Goal: Task Accomplishment & Management: Use online tool/utility

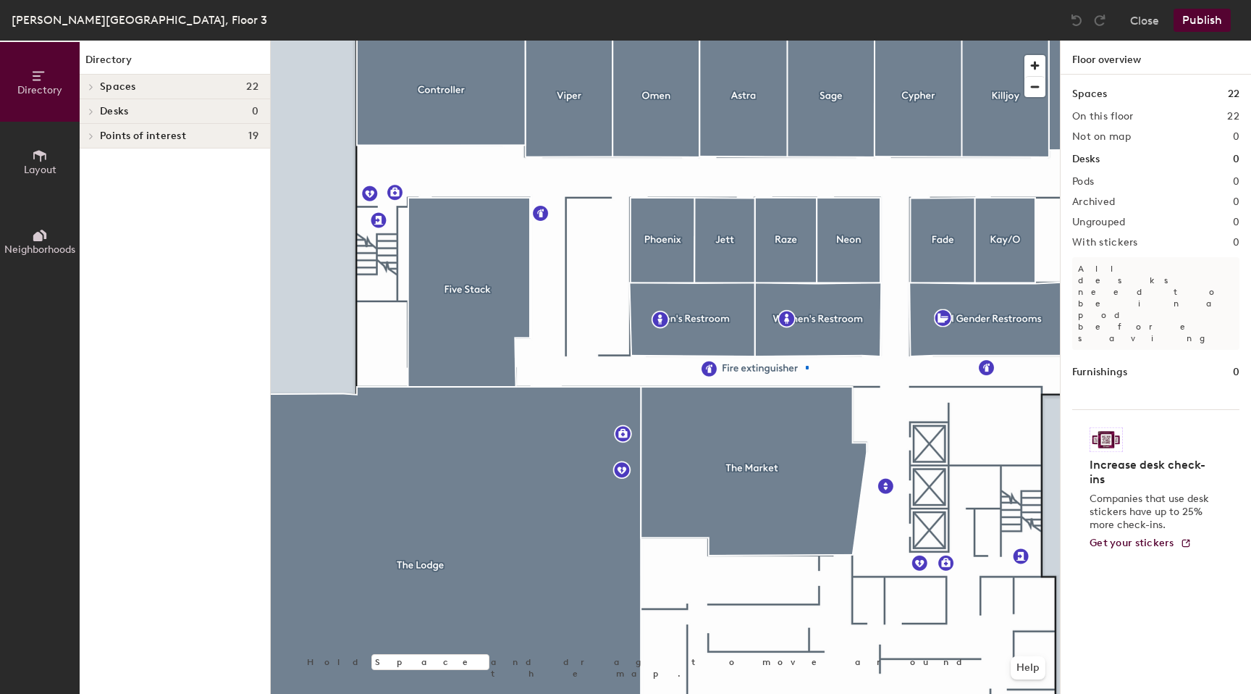
click at [806, 41] on div at bounding box center [665, 41] width 789 height 0
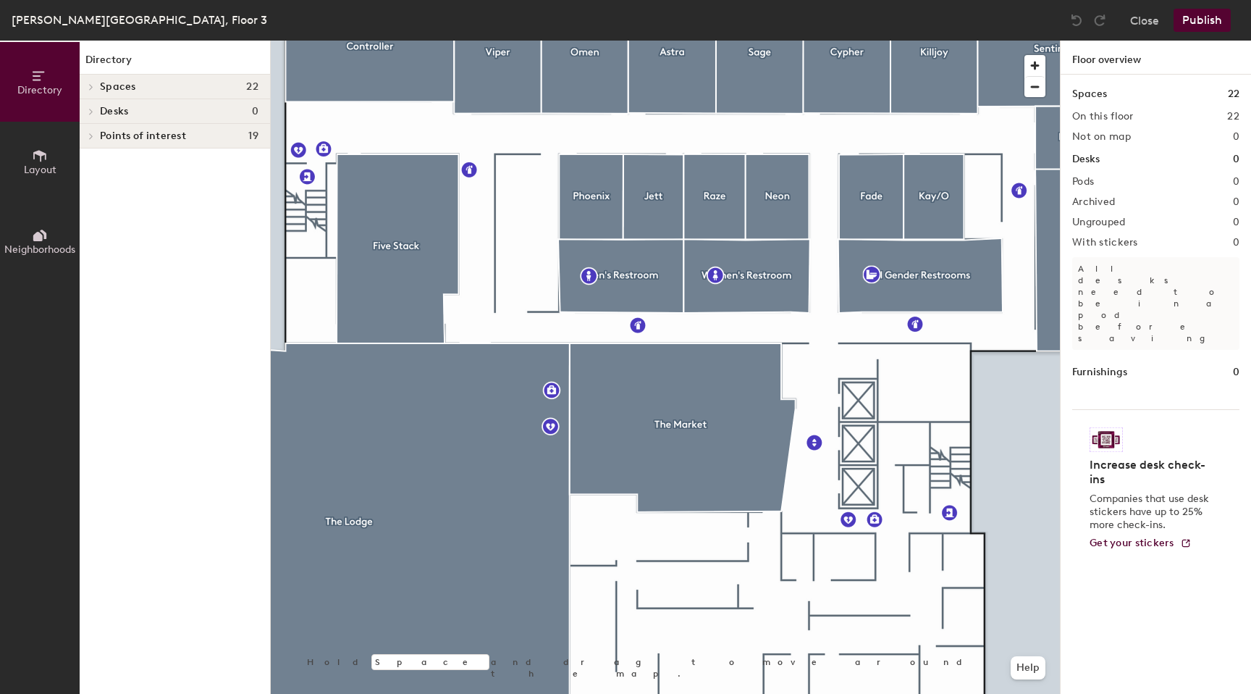
click at [49, 167] on span "Layout" at bounding box center [40, 170] width 33 height 12
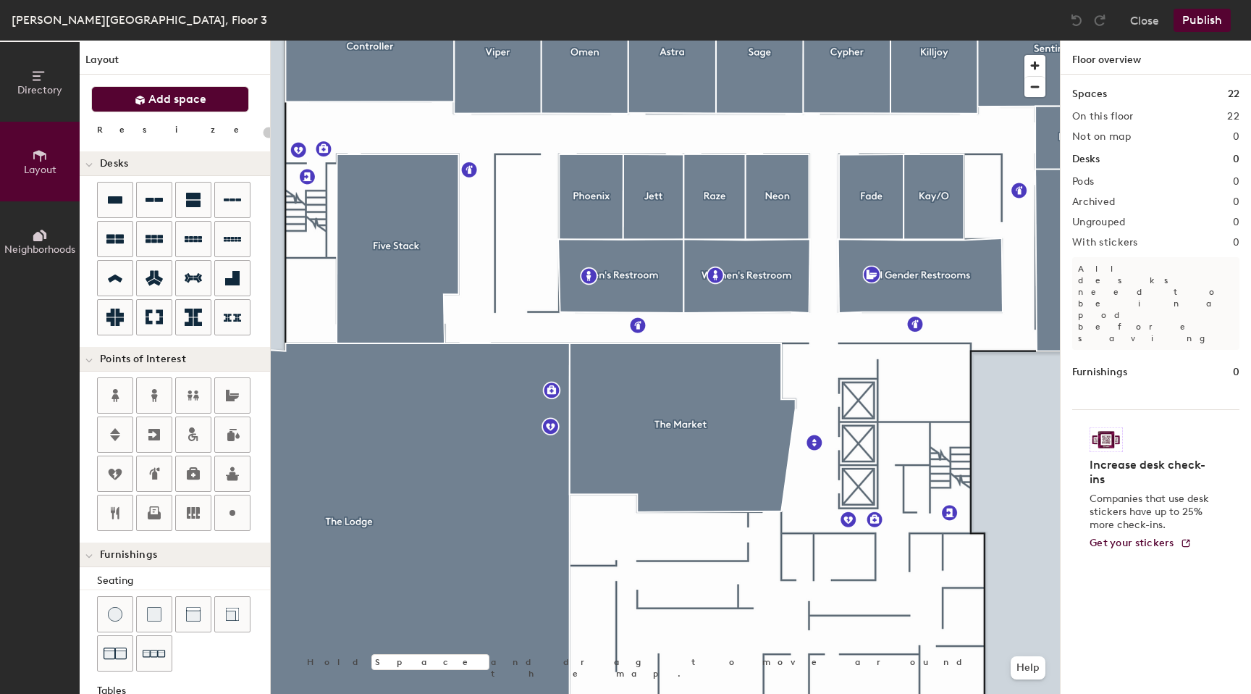
click at [203, 105] on span "Add space" at bounding box center [177, 99] width 58 height 14
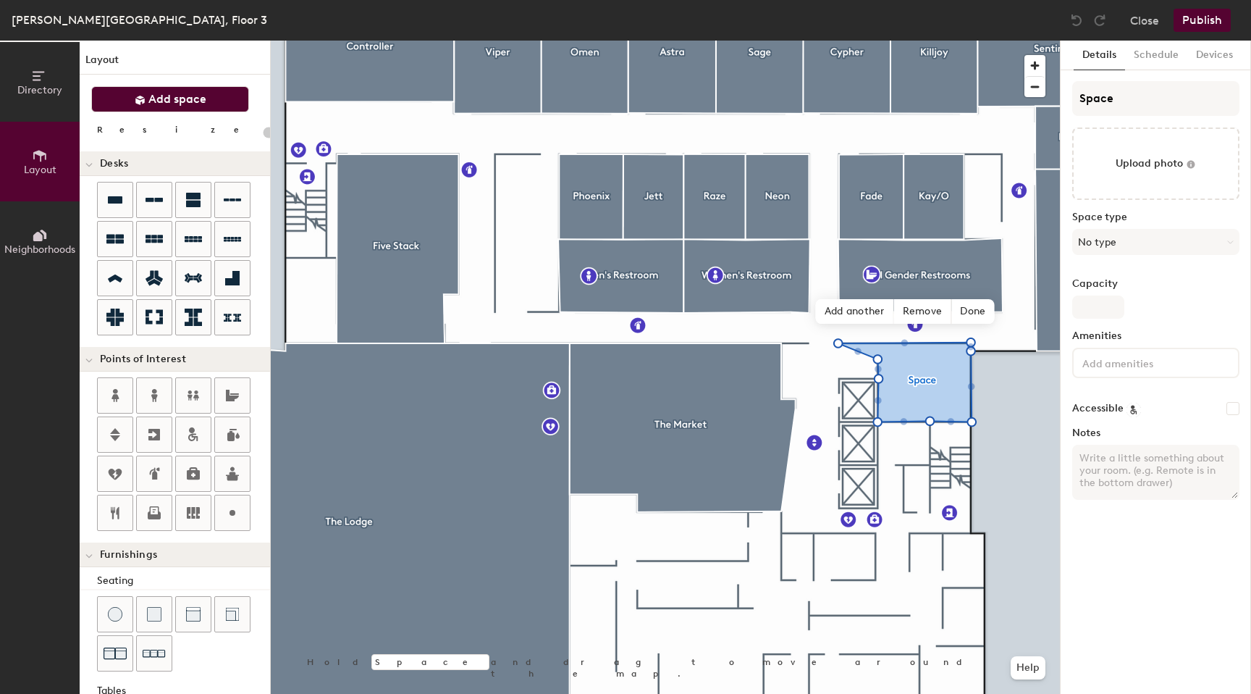
type input "20"
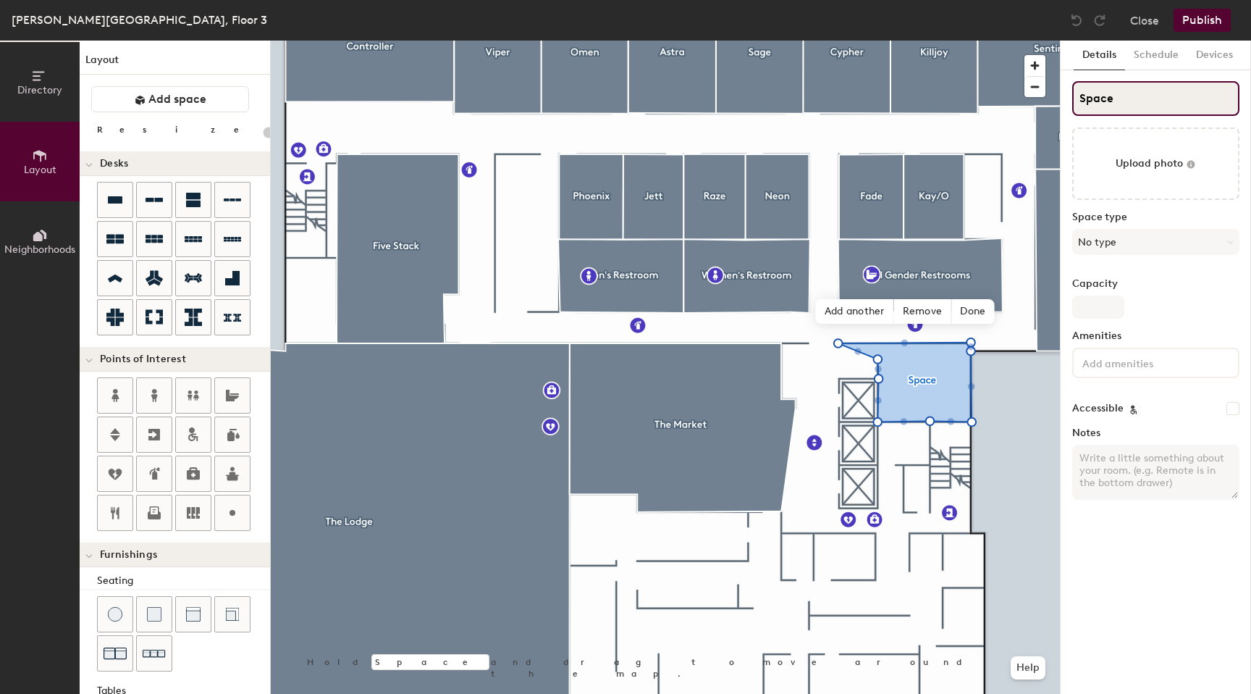
click at [1123, 94] on input "Space" at bounding box center [1156, 98] width 167 height 35
type input "Spac"
type input "20"
type input "Spa"
type input "20"
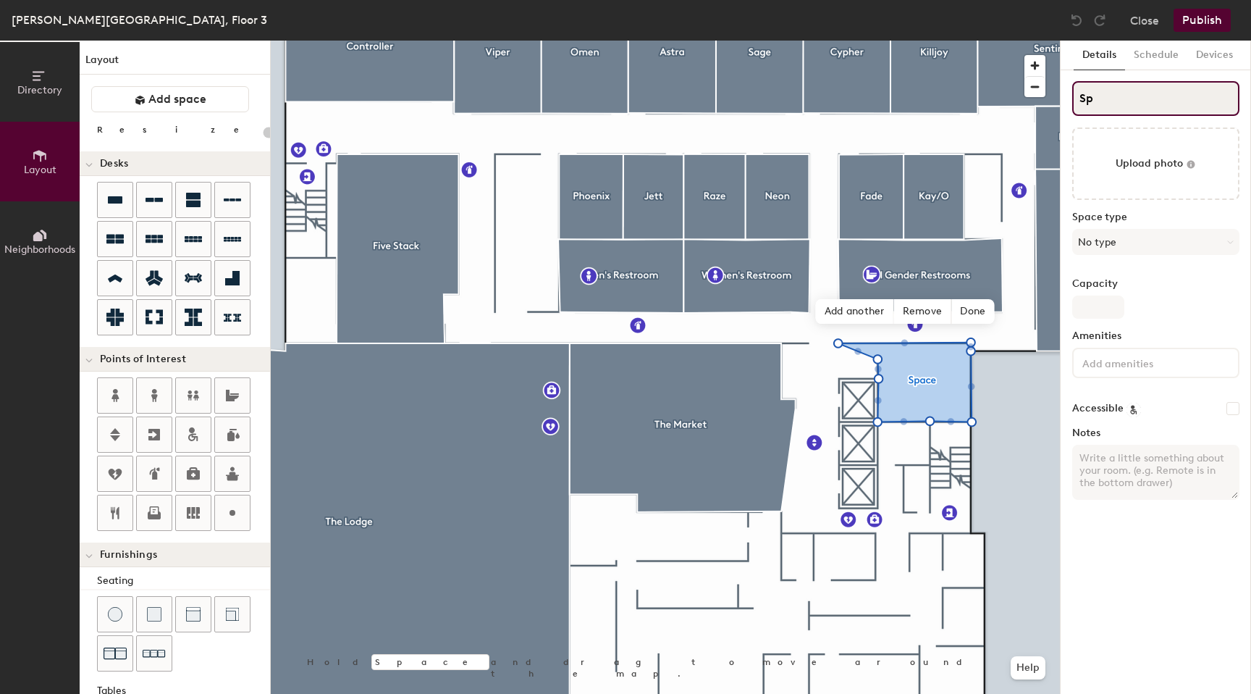
type input "S"
type input "20"
type input "S"
type input "20"
type input "SW"
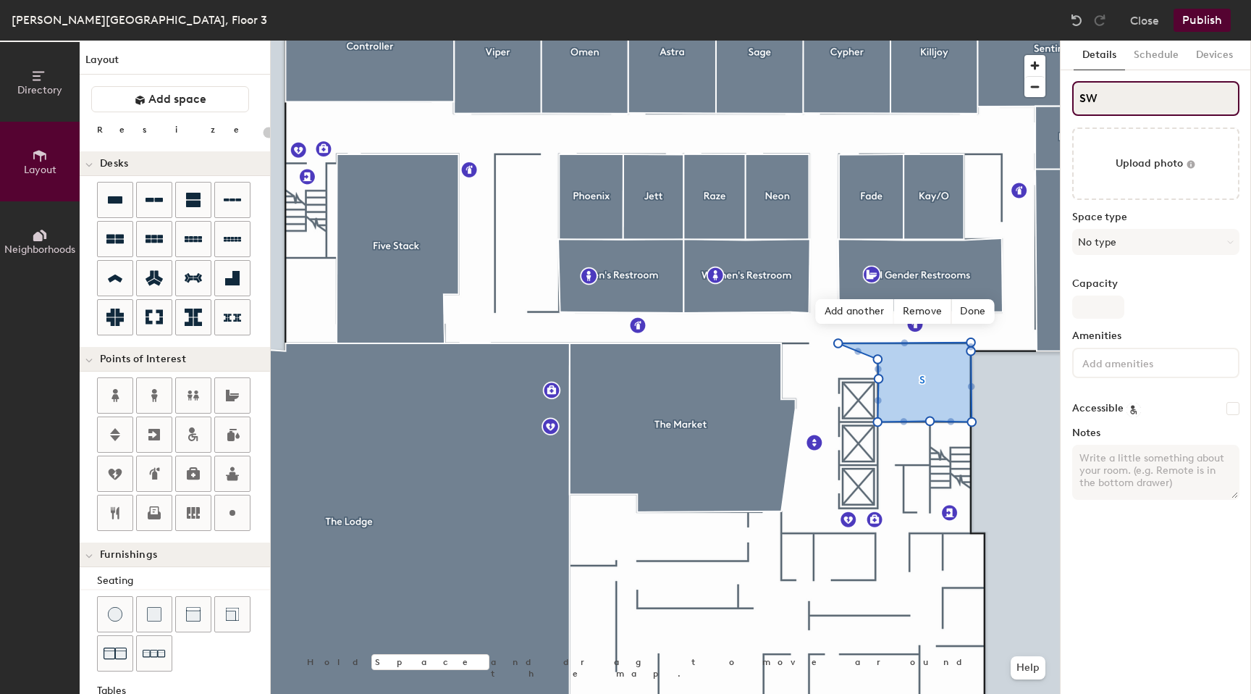
type input "20"
type input "S"
type input "20"
type input "SE"
type input "20"
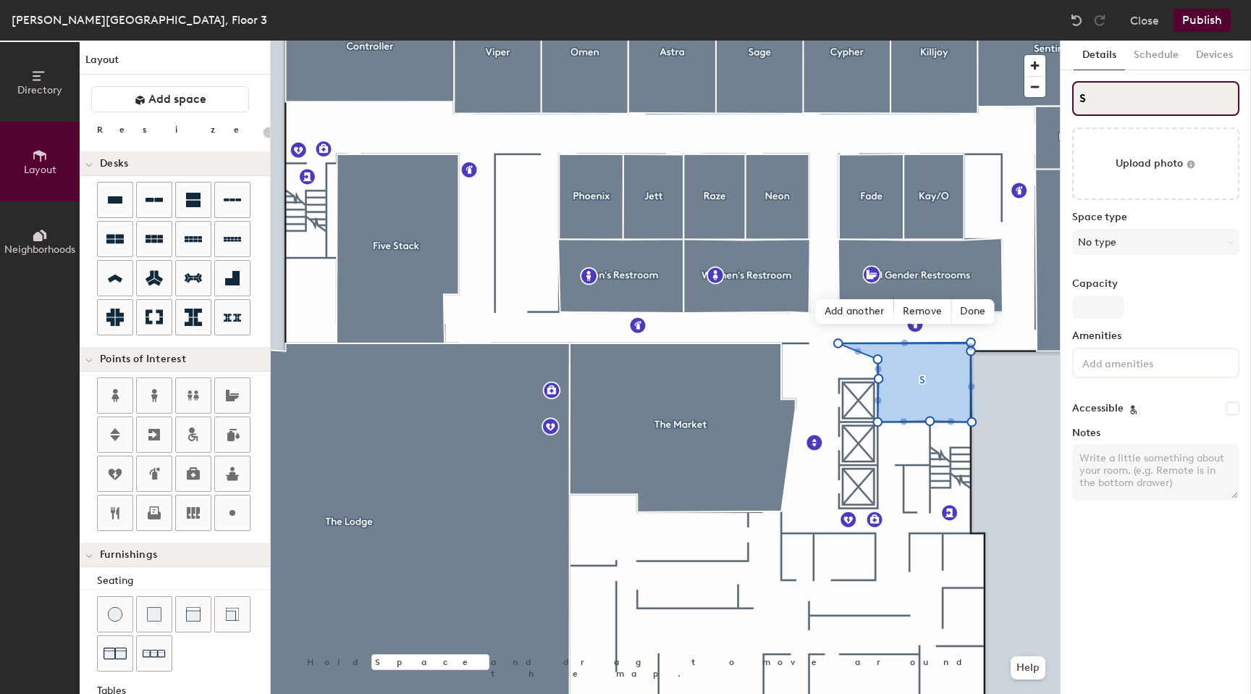
type input "SW"
type input "20"
type input "SWo"
type input "20"
type input "SWom"
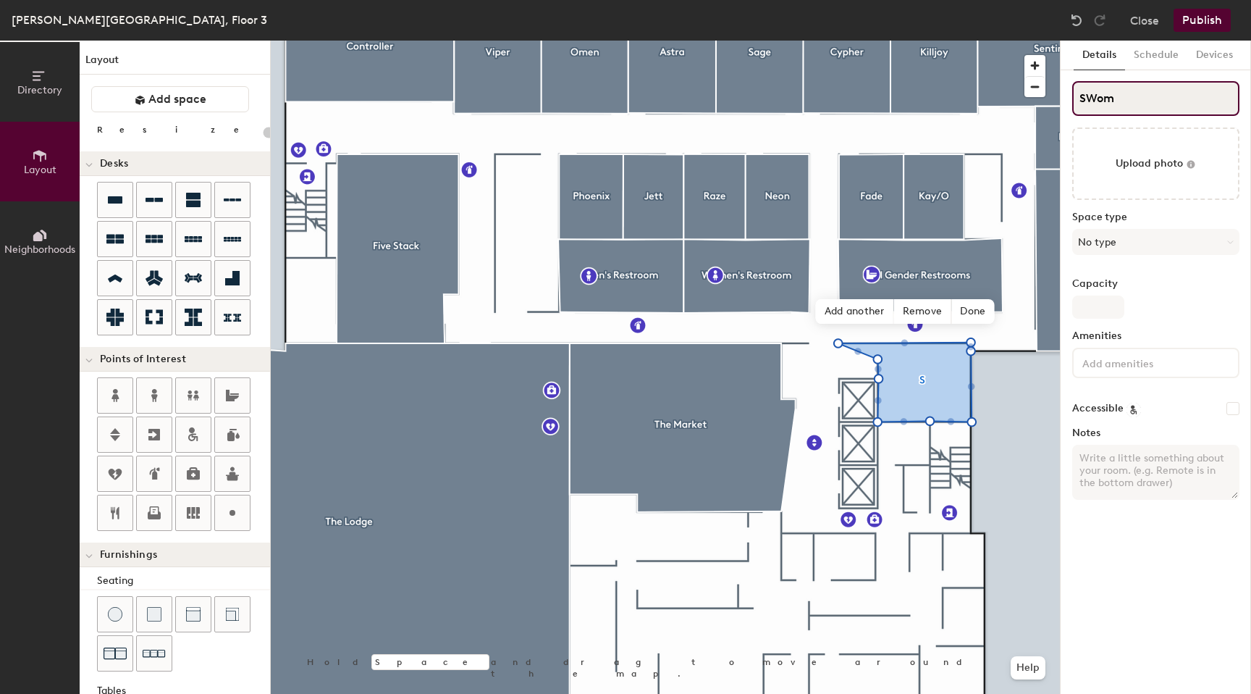
type input "20"
type input "SWomen"
type input "20"
type input "SWomen'"
type input "20"
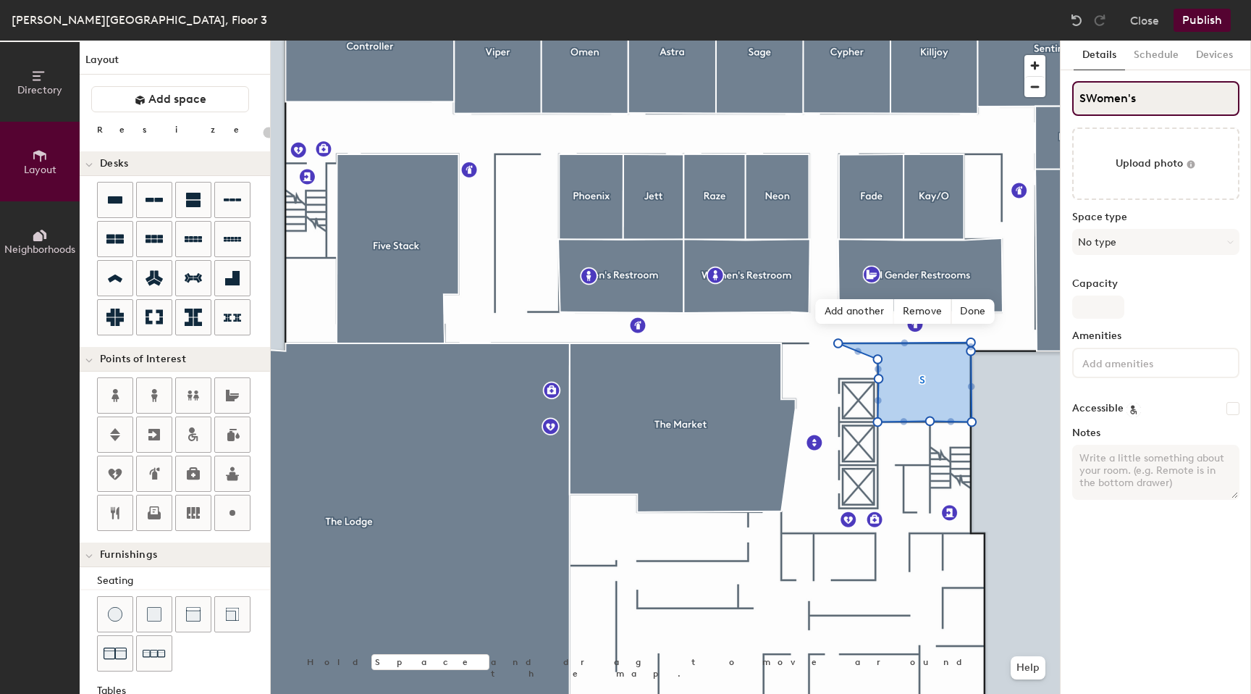
type input "SWomen's"
type input "20"
type input "SWomen's R"
type input "20"
type input "SWomen's Rest"
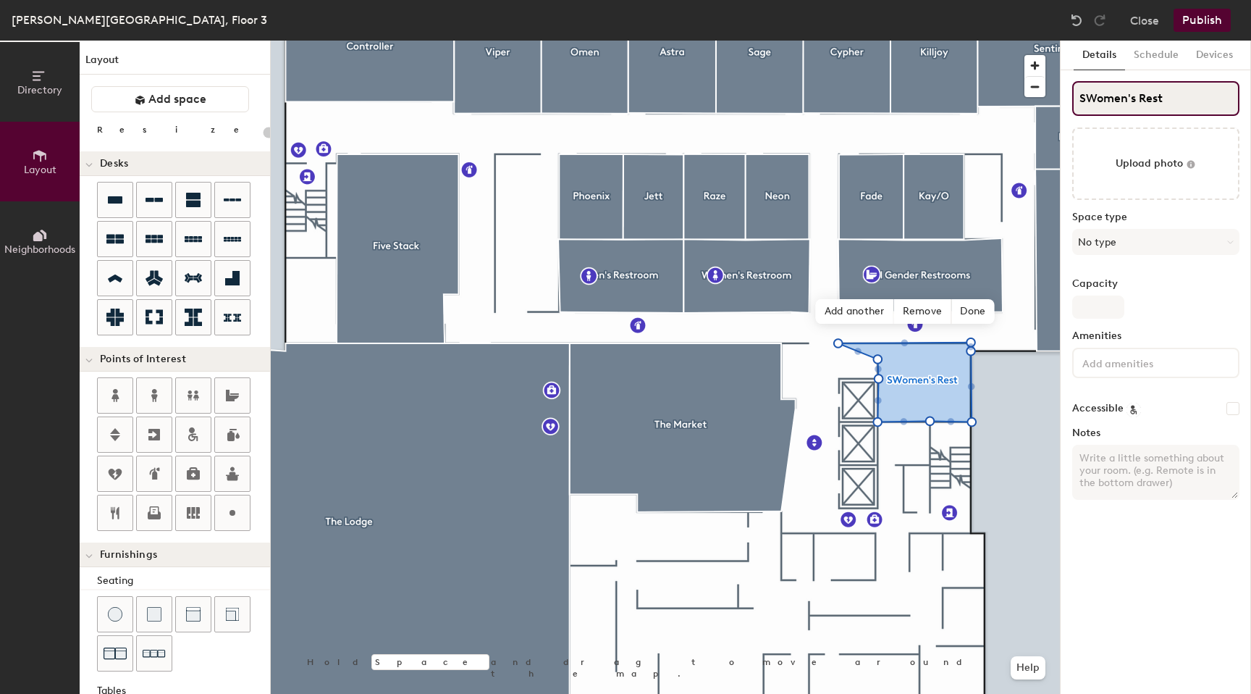
type input "20"
type input "SWomen's Restr"
type input "20"
type input "SWomen's Restro"
type input "20"
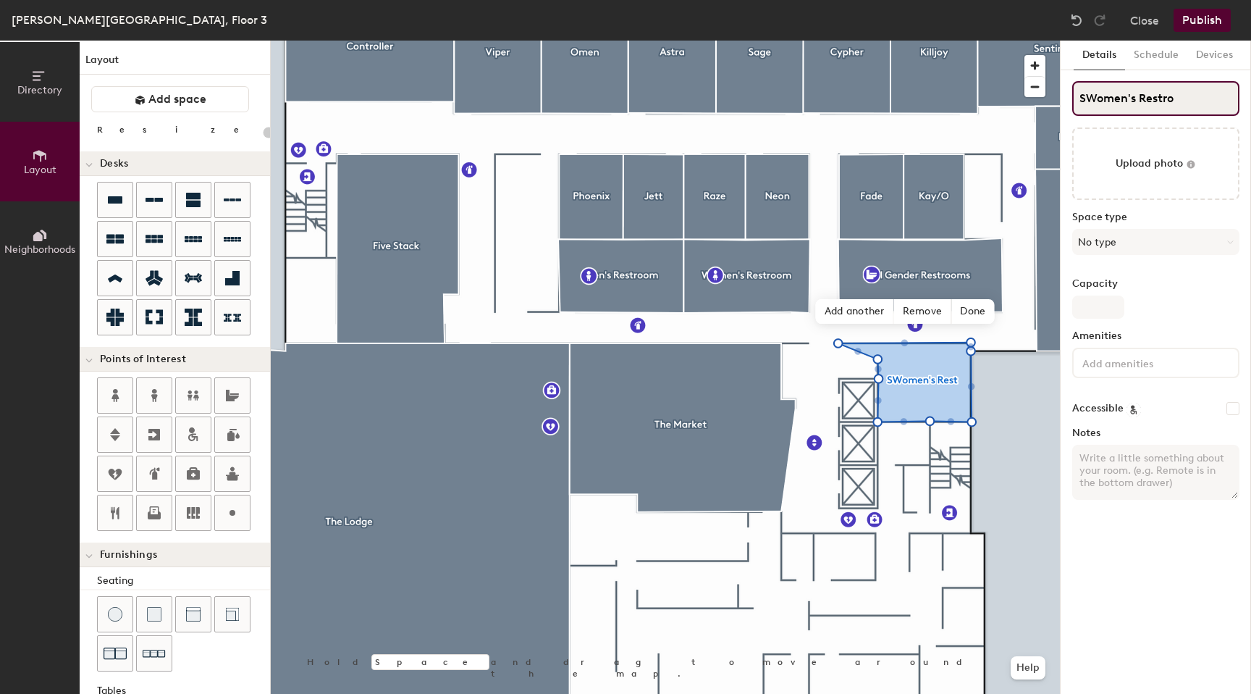
type input "SWomen's Restroo"
type input "20"
type input "SWomen's Restroom"
type input "20"
type input "SWomen's Restroom"
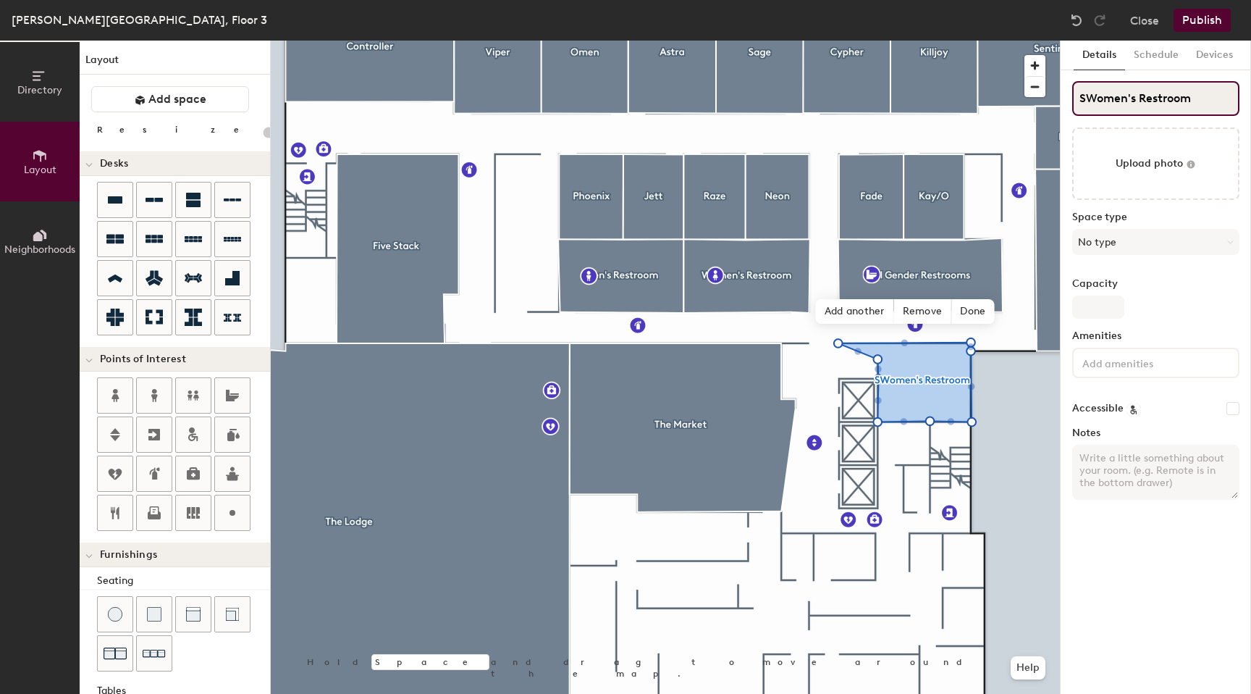
type input "20"
click at [1083, 100] on input "SWomen's Restroom" at bounding box center [1156, 98] width 167 height 35
type input "Women's Restroom"
type input "20"
type input "Women's Restroom"
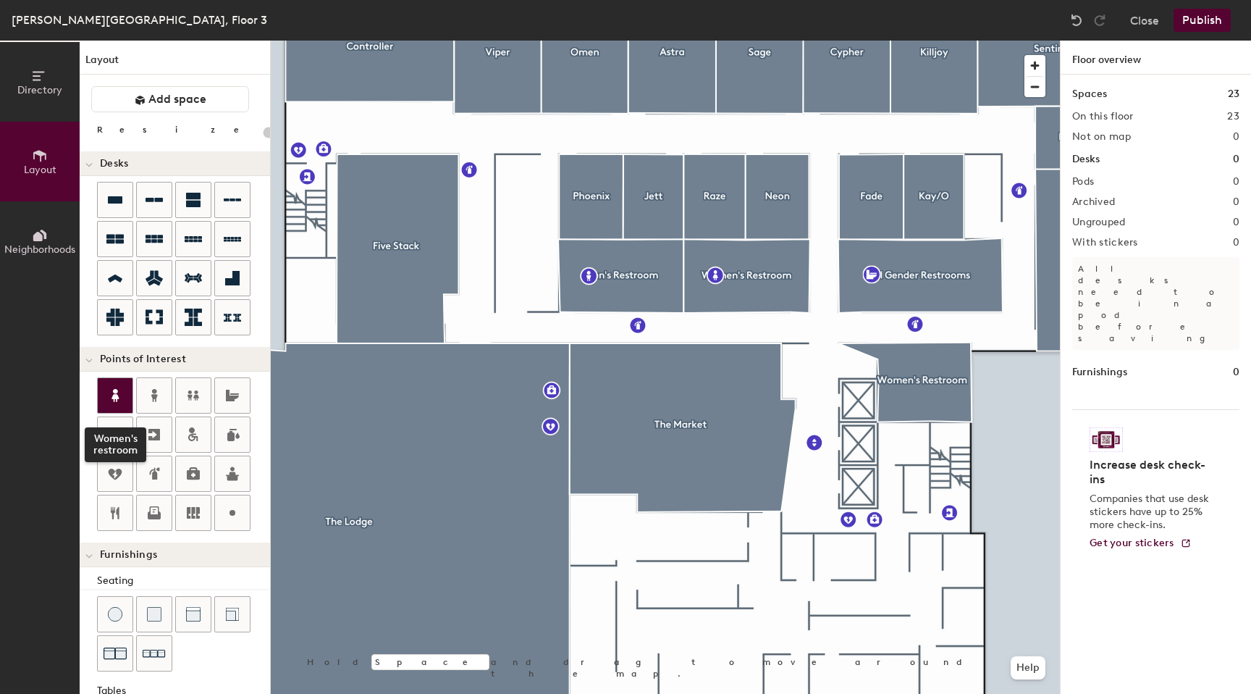
click at [113, 403] on icon at bounding box center [114, 395] width 17 height 17
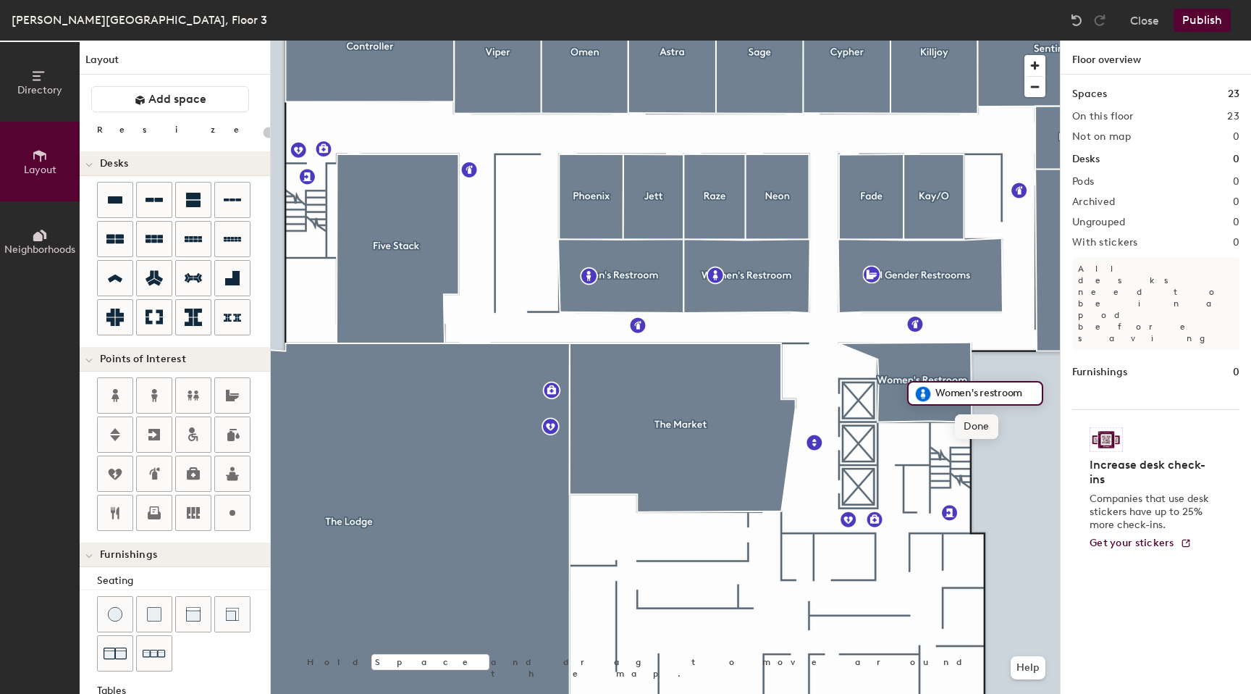
click at [973, 429] on span "Done" at bounding box center [976, 426] width 43 height 25
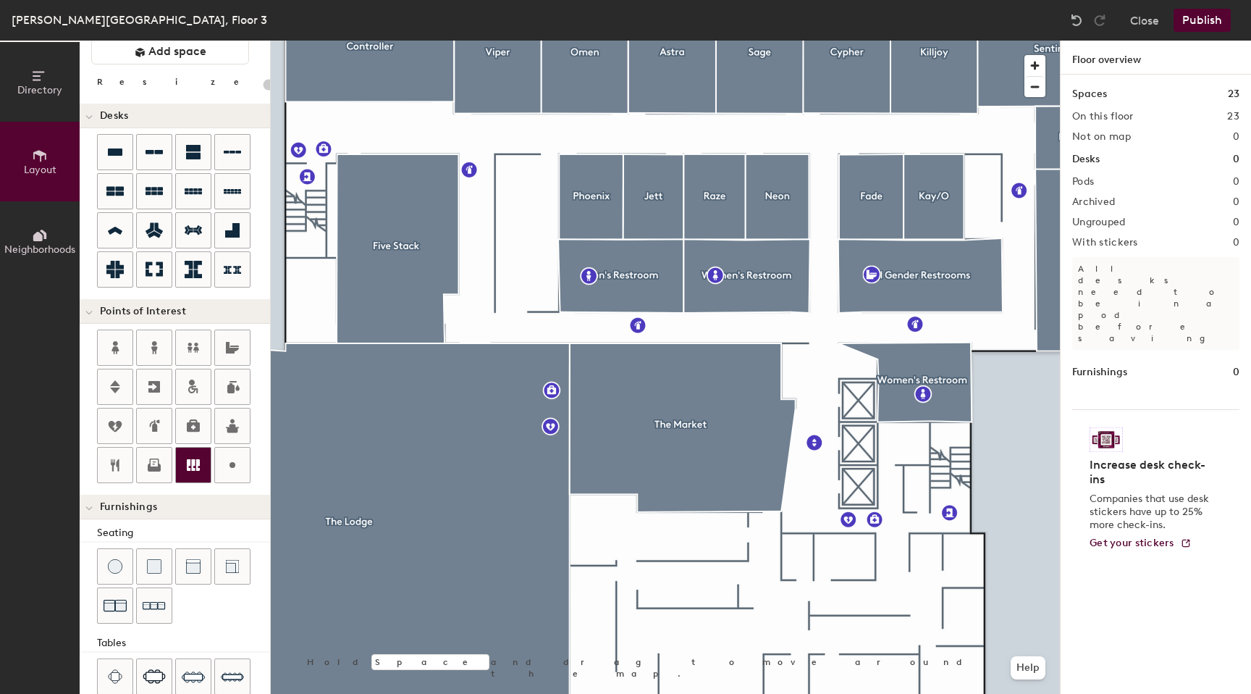
scroll to position [25, 0]
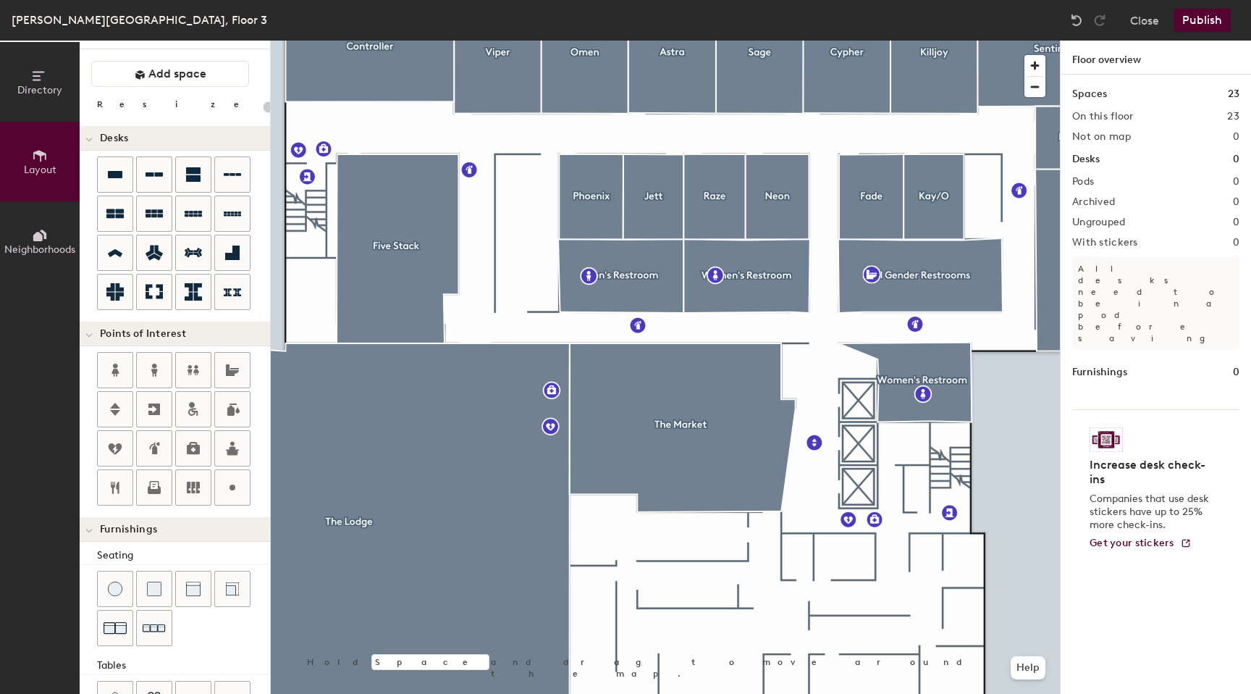
click at [232, 509] on div "Layout Add space Resize Desks Points of Interest Furnishings Seating Tables Boo…" at bounding box center [175, 367] width 190 height 653
click at [231, 497] on div at bounding box center [232, 487] width 35 height 35
type input "20"
type input "Baby Changing Station"
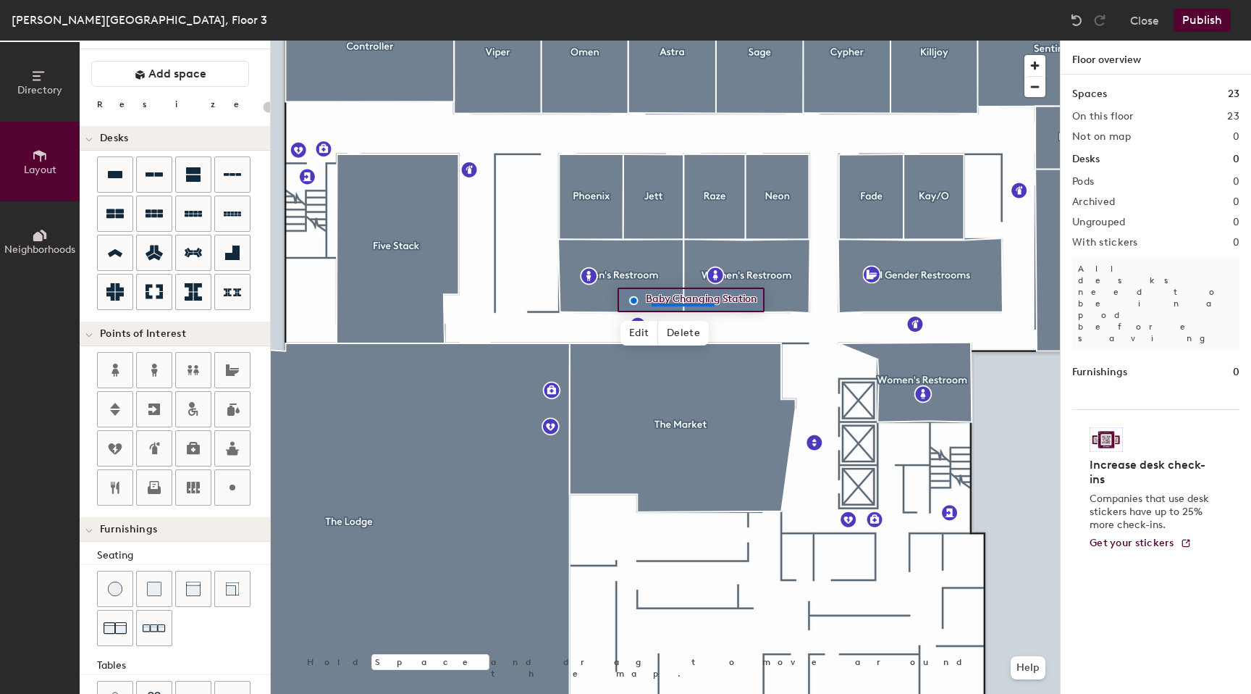
click at [652, 41] on div at bounding box center [665, 41] width 789 height 0
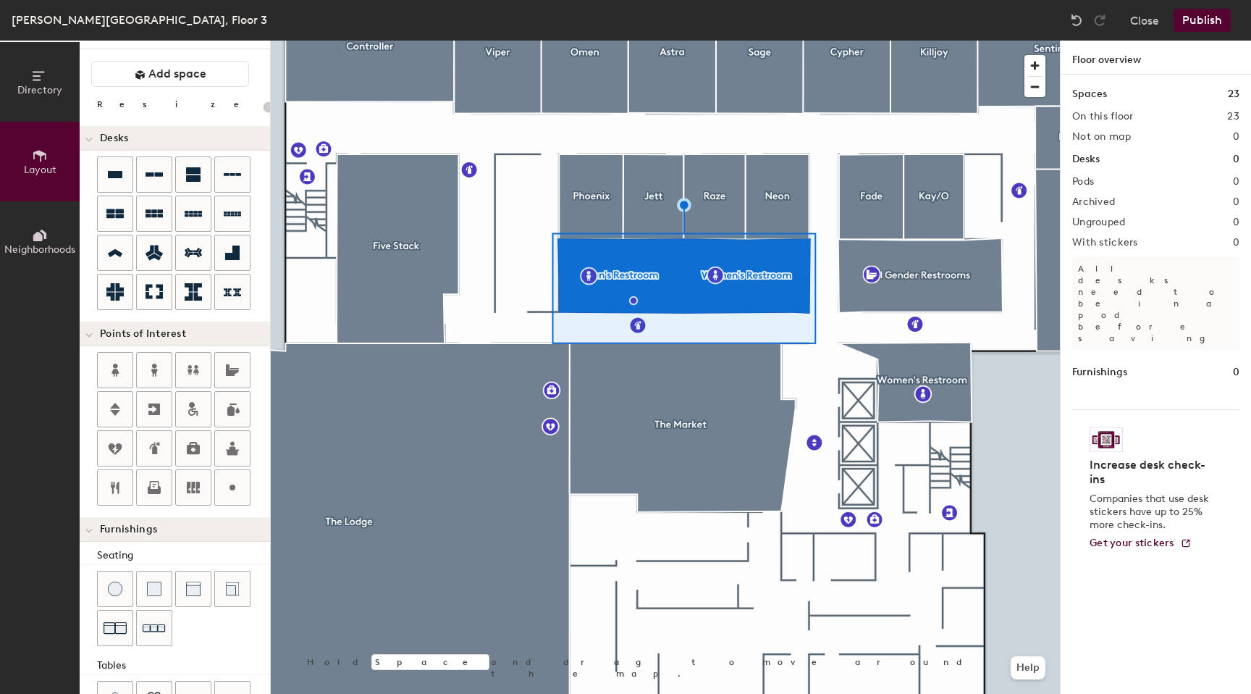
click at [601, 41] on div at bounding box center [665, 41] width 789 height 0
click at [638, 327] on span "Edit" at bounding box center [640, 333] width 38 height 25
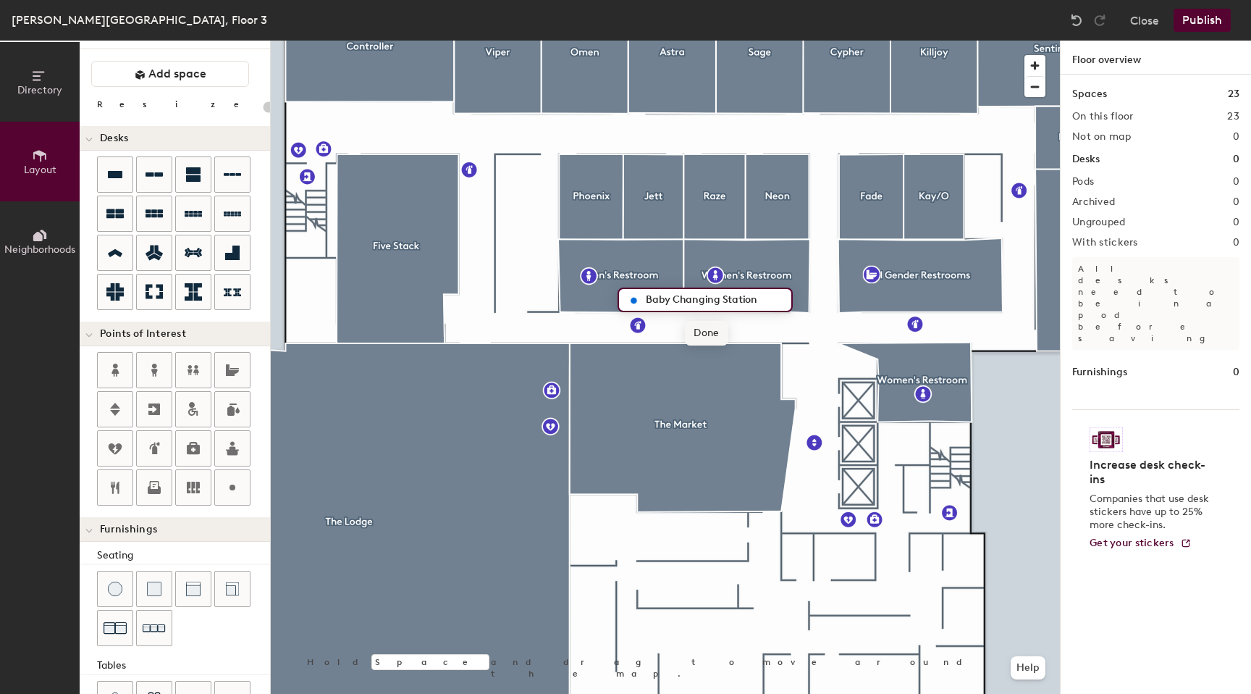
click at [710, 338] on span "Done" at bounding box center [706, 333] width 43 height 25
click at [608, 41] on div at bounding box center [665, 41] width 789 height 0
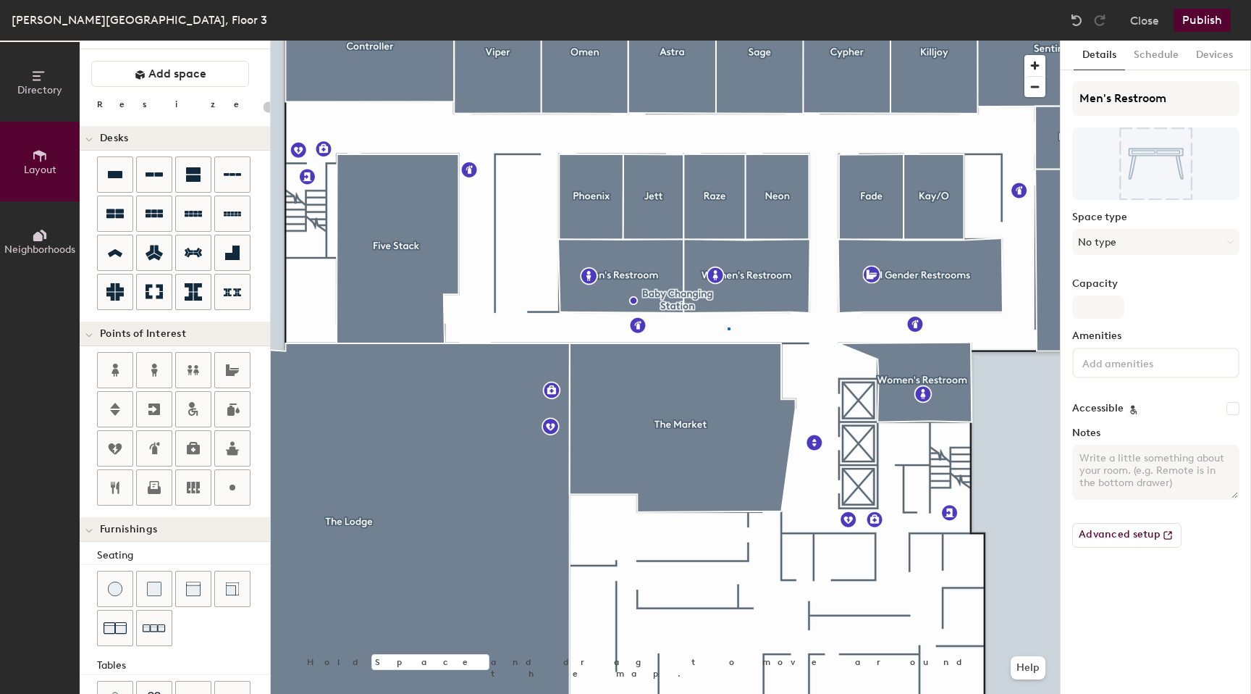
click at [728, 41] on div at bounding box center [665, 41] width 789 height 0
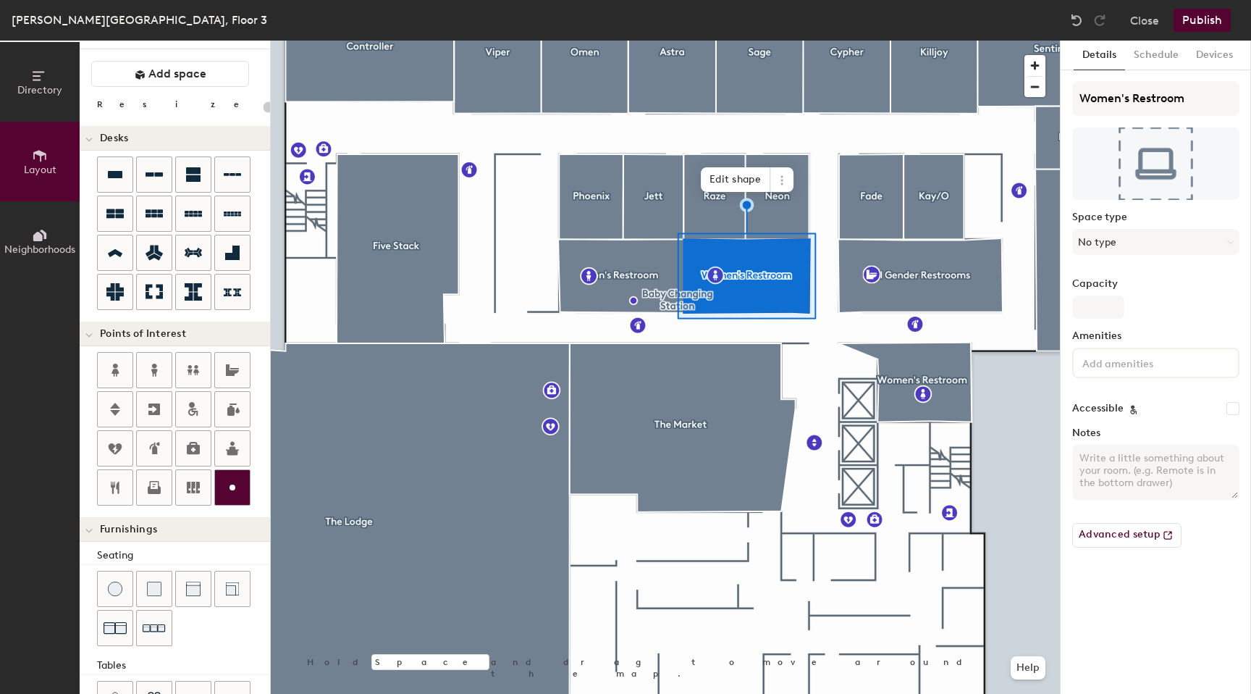
click at [233, 500] on div at bounding box center [232, 487] width 35 height 35
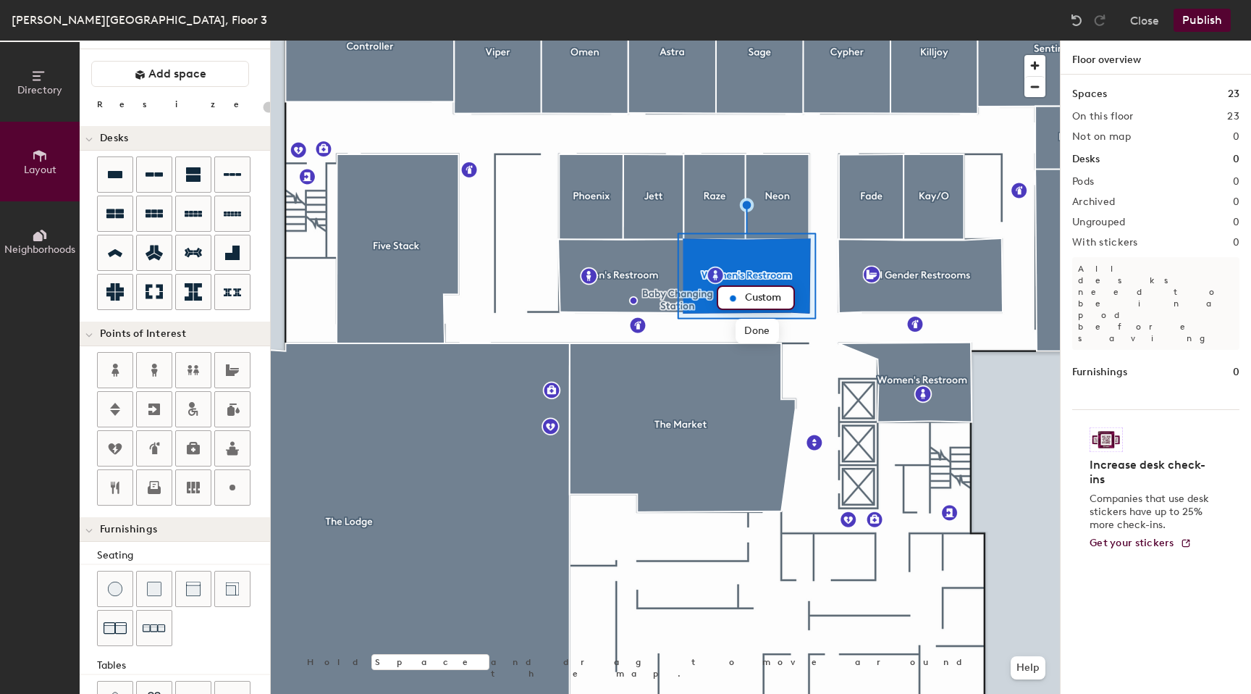
type input "20"
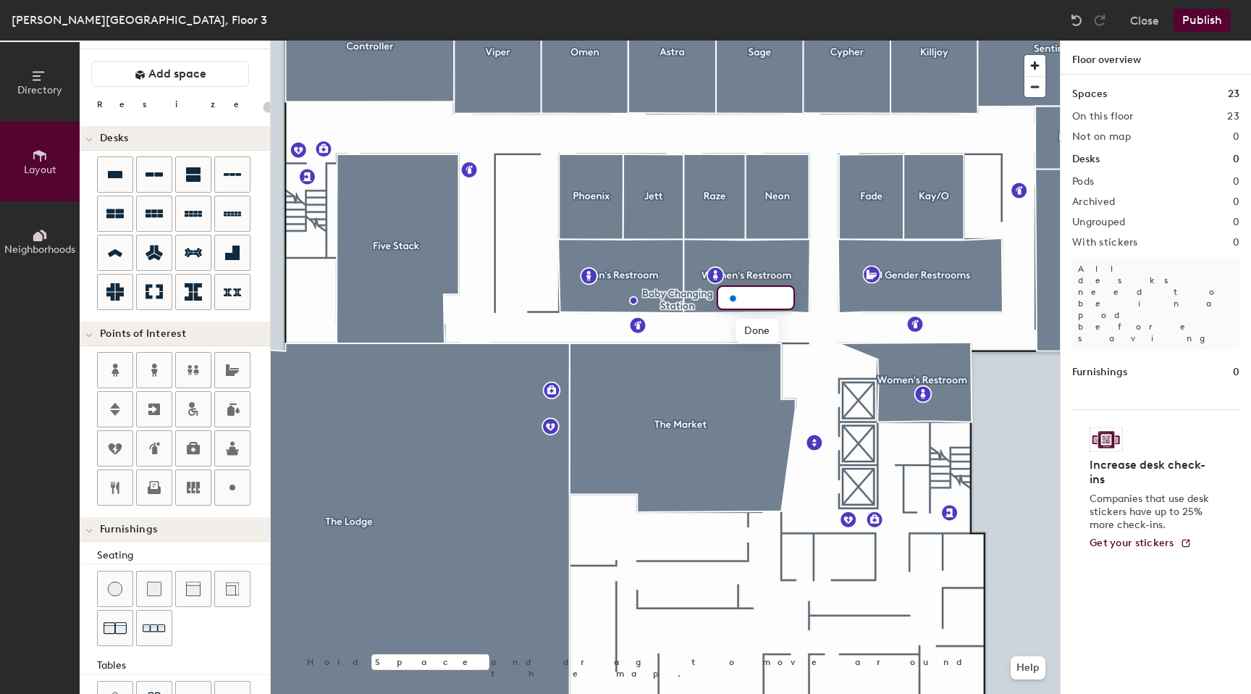
type input "20"
type input "Baby Changing Station"
click at [835, 41] on div at bounding box center [665, 41] width 789 height 0
click at [1204, 19] on button "Publish" at bounding box center [1202, 20] width 57 height 23
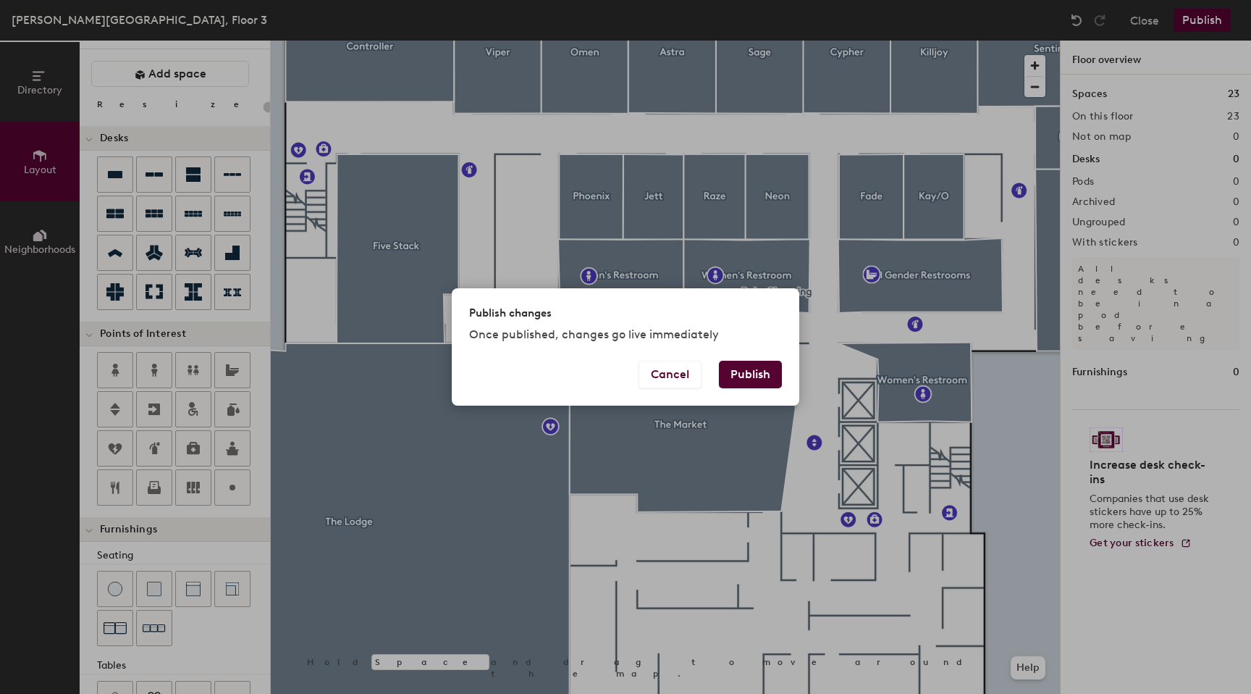
click at [760, 375] on button "Publish" at bounding box center [750, 375] width 63 height 28
type input "20"
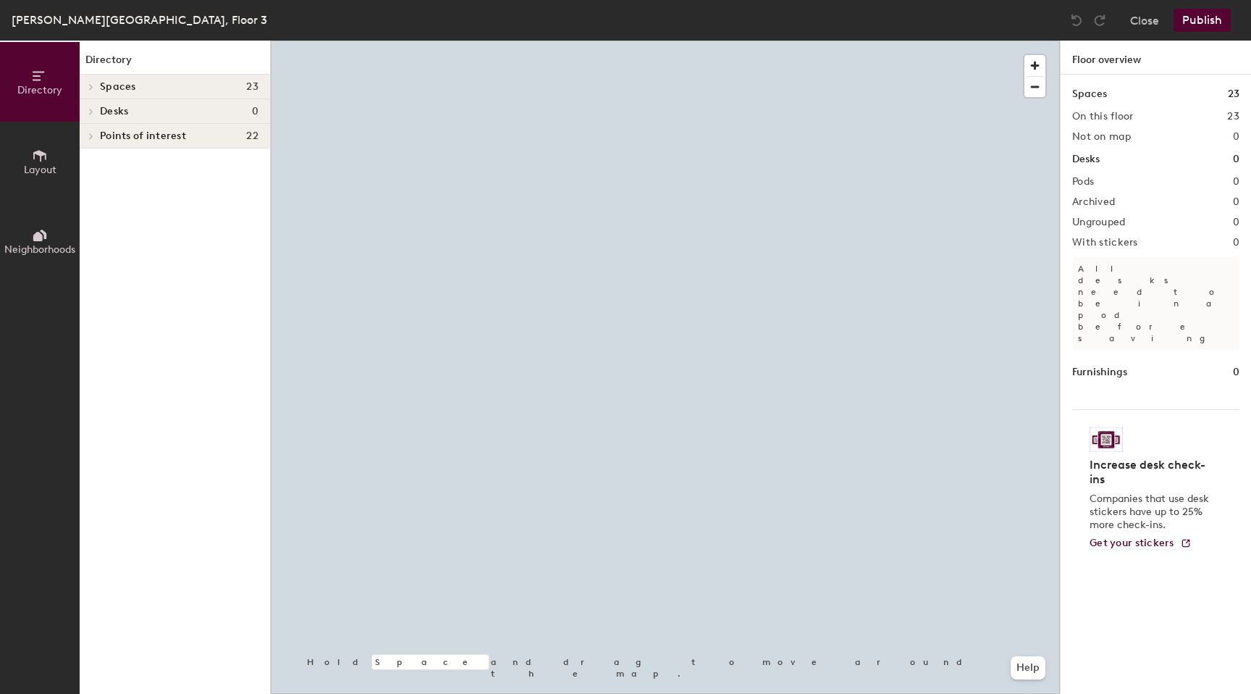
click at [771, 41] on div at bounding box center [665, 41] width 789 height 0
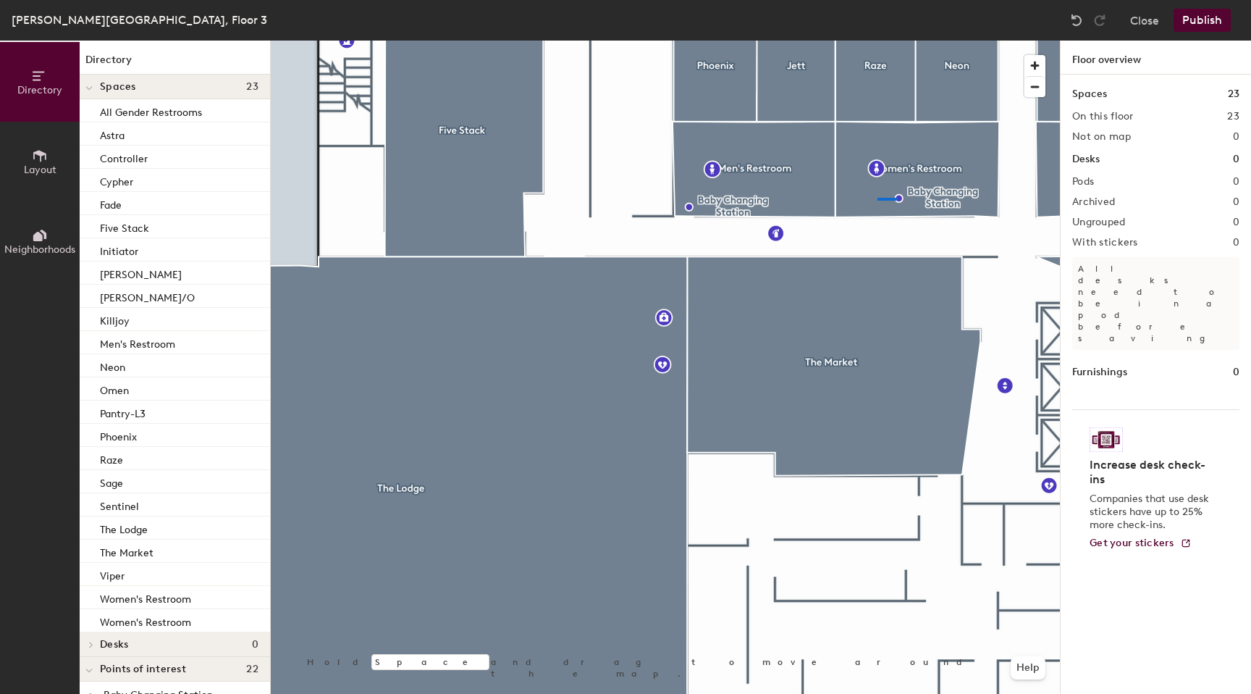
click at [878, 41] on div at bounding box center [665, 41] width 789 height 0
click at [912, 41] on div at bounding box center [665, 41] width 789 height 0
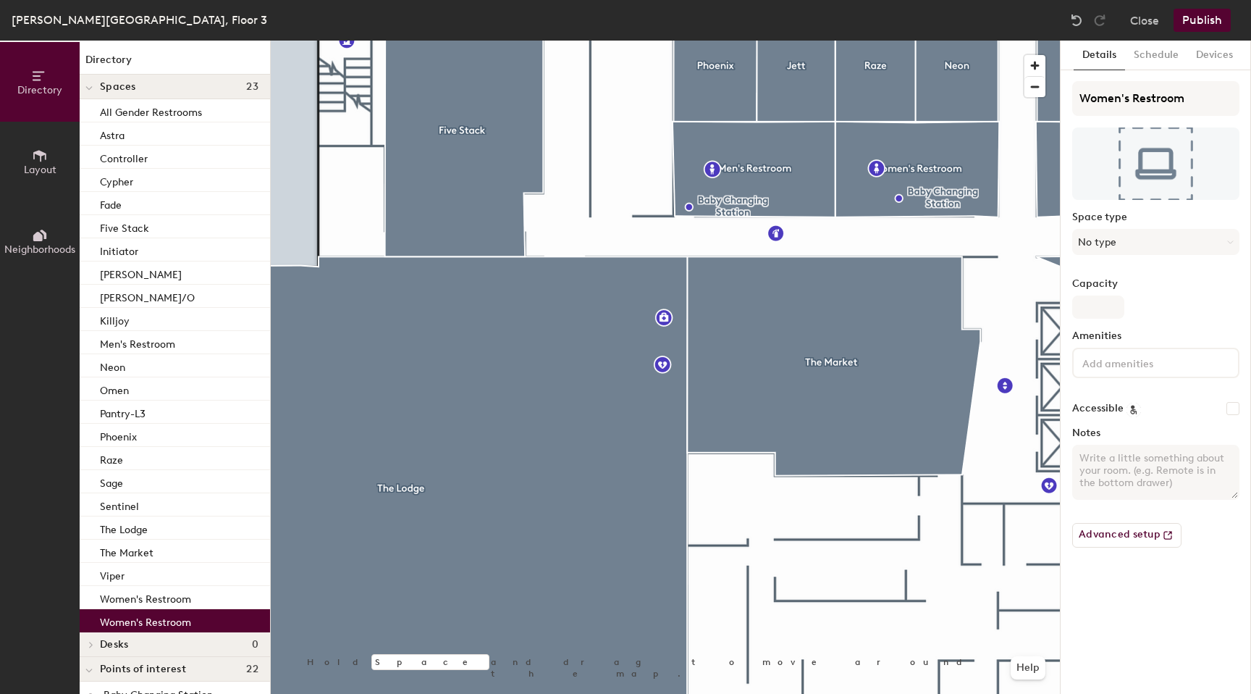
click at [1020, 41] on div at bounding box center [665, 41] width 789 height 0
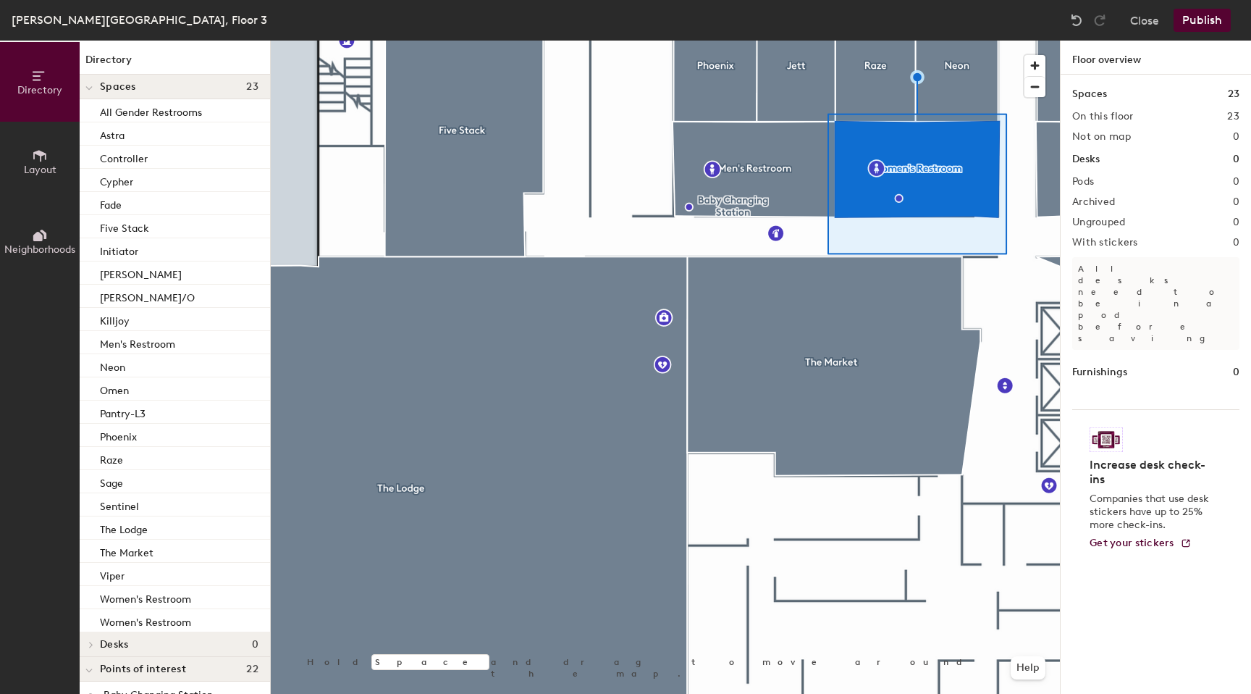
click at [923, 41] on div at bounding box center [665, 41] width 789 height 0
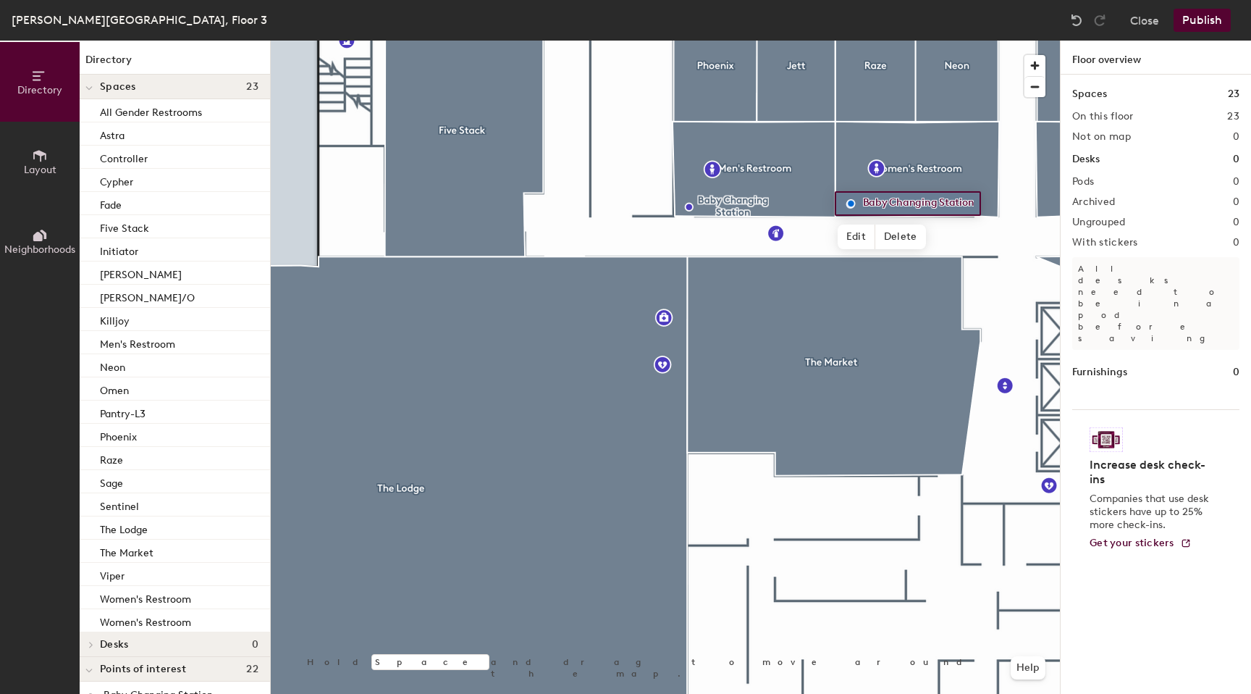
click at [1192, 22] on button "Publish" at bounding box center [1202, 20] width 57 height 23
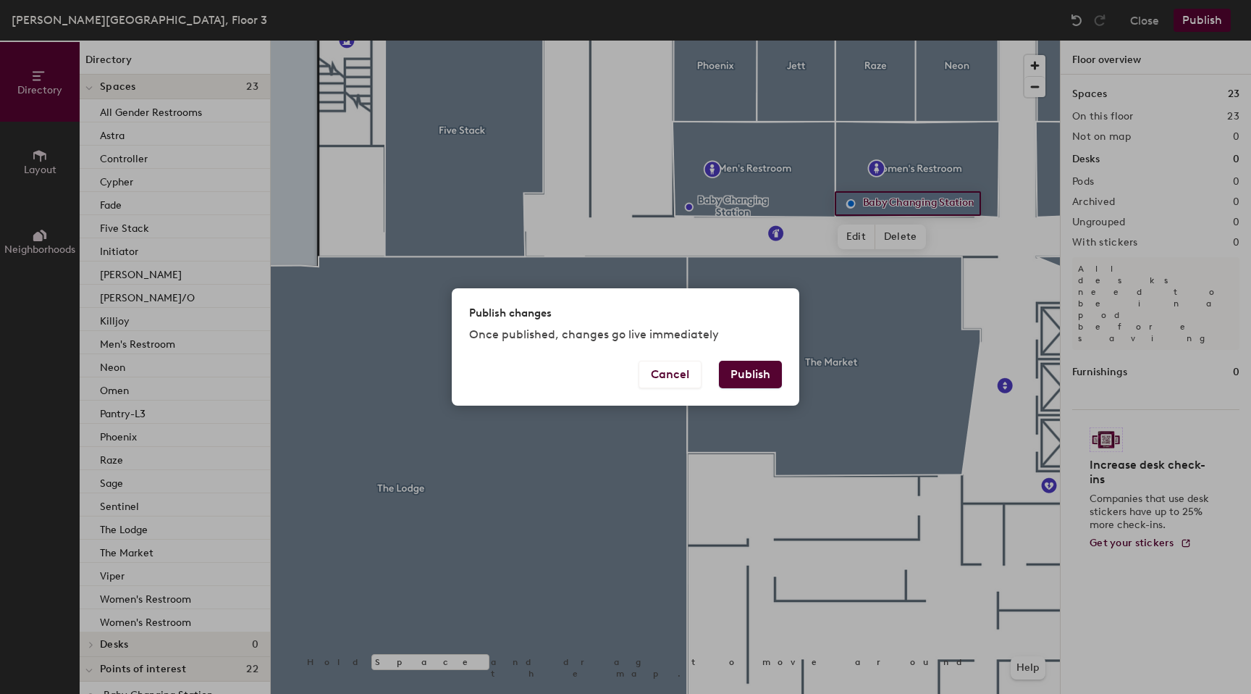
click at [753, 378] on button "Publish" at bounding box center [750, 375] width 63 height 28
